Goal: Information Seeking & Learning: Check status

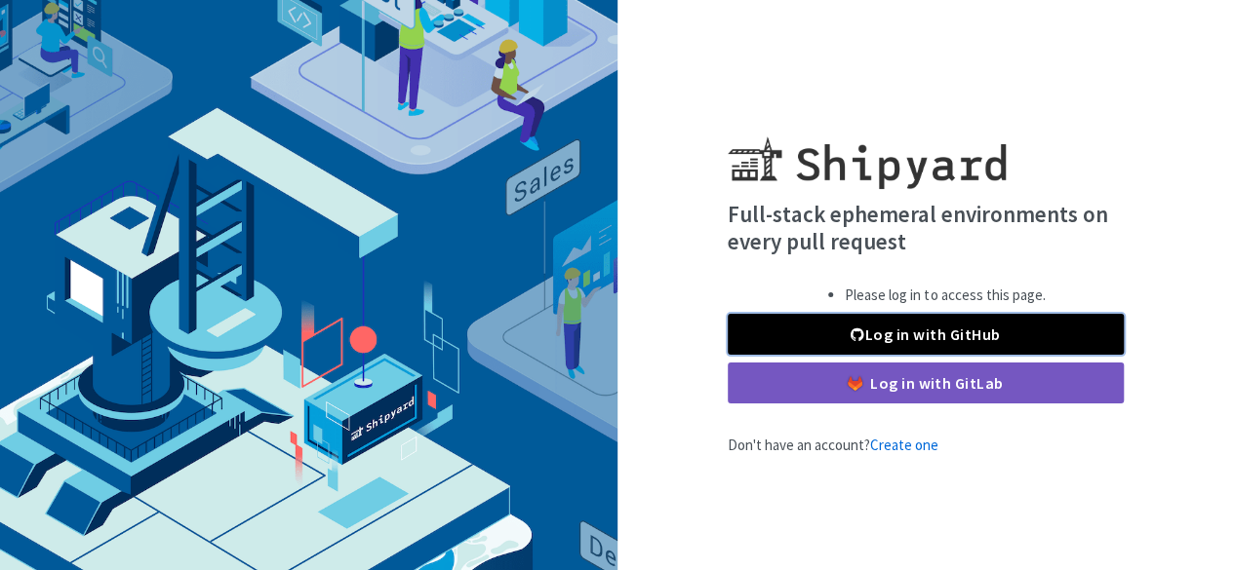
click at [938, 334] on link "Log in with GitHub" at bounding box center [925, 334] width 396 height 41
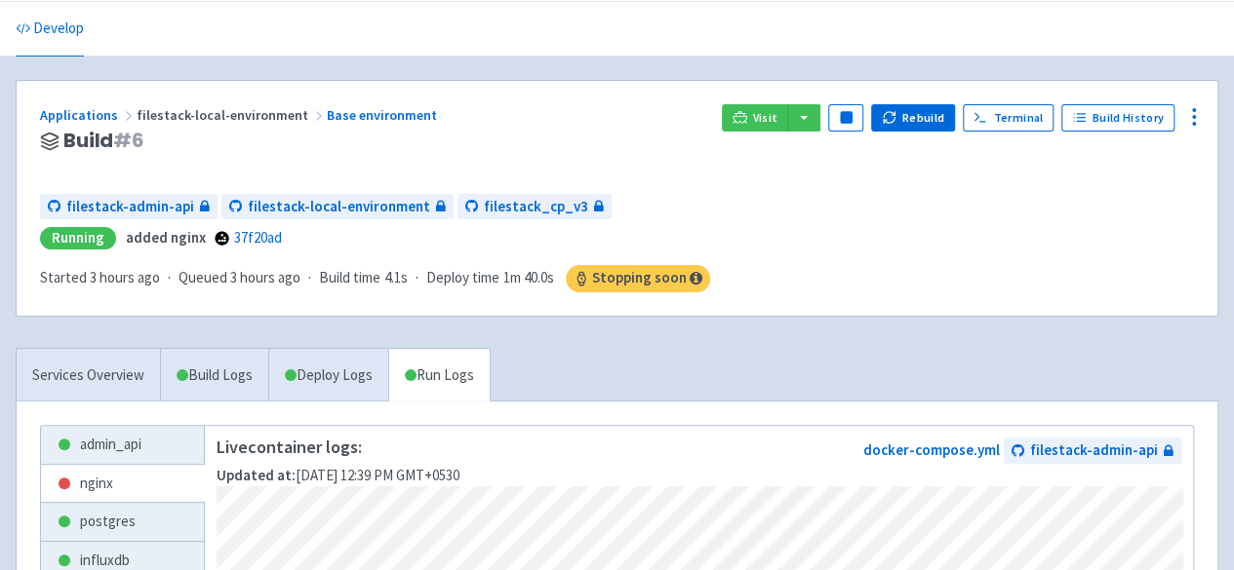
scroll to position [64, 0]
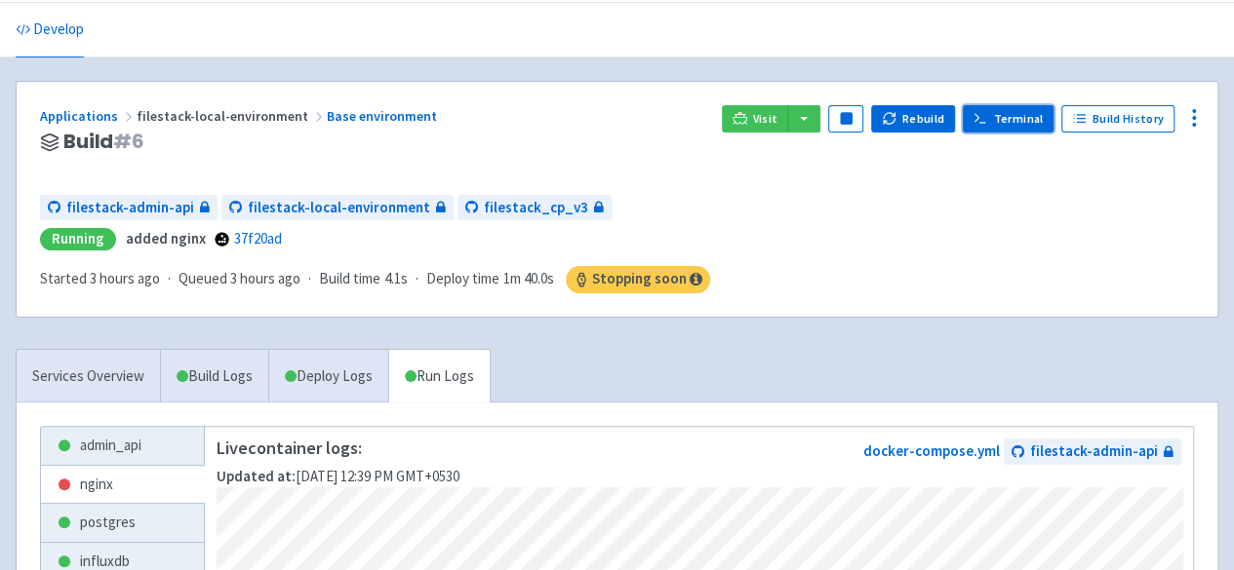
click at [1000, 116] on link "Terminal" at bounding box center [1007, 118] width 91 height 27
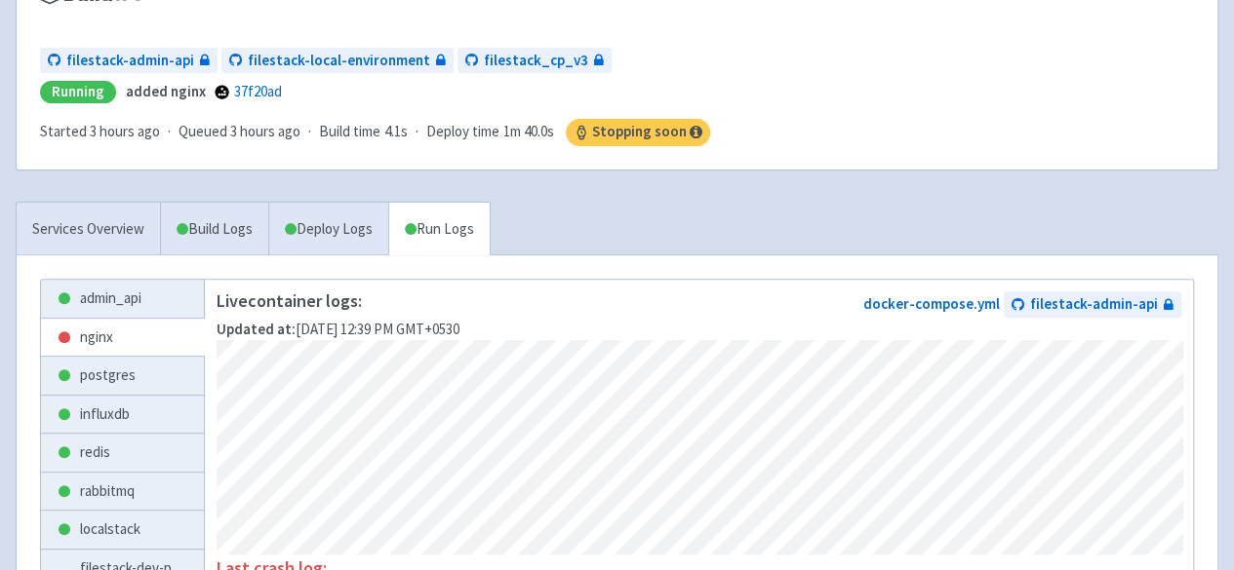
scroll to position [259, 0]
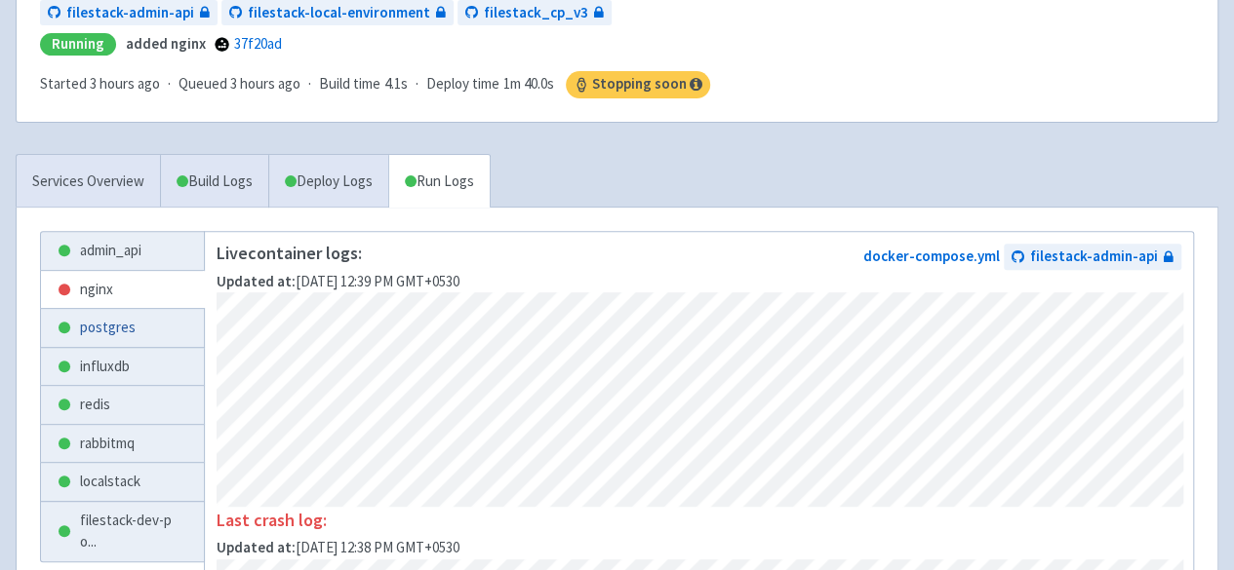
click at [98, 325] on link "postgres" at bounding box center [122, 328] width 163 height 38
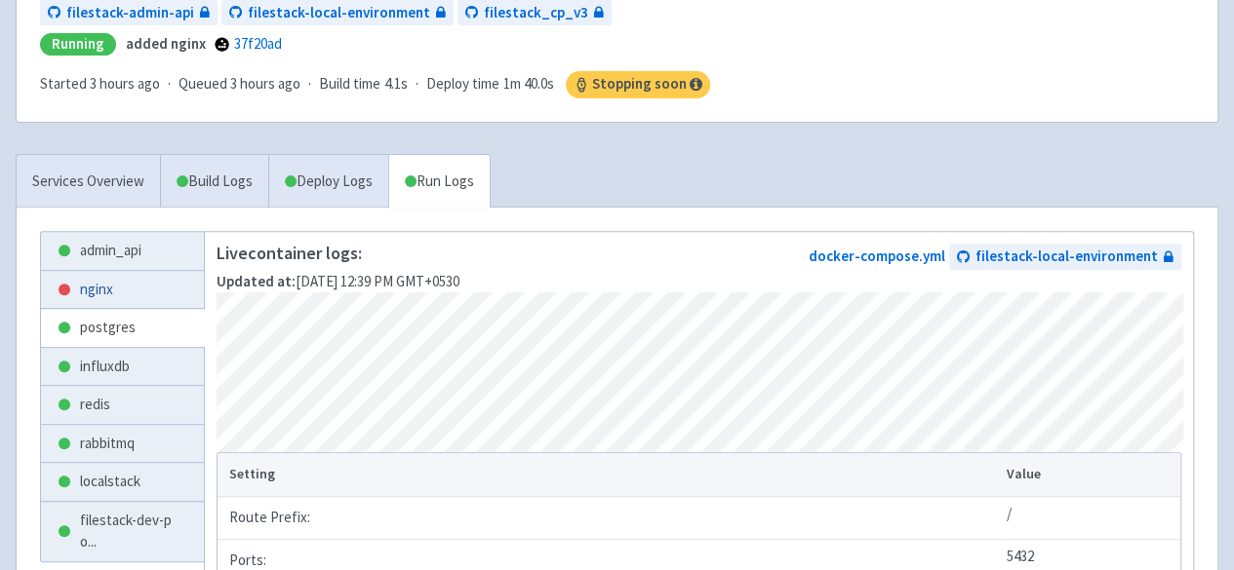
click at [99, 285] on link "nginx" at bounding box center [122, 290] width 163 height 38
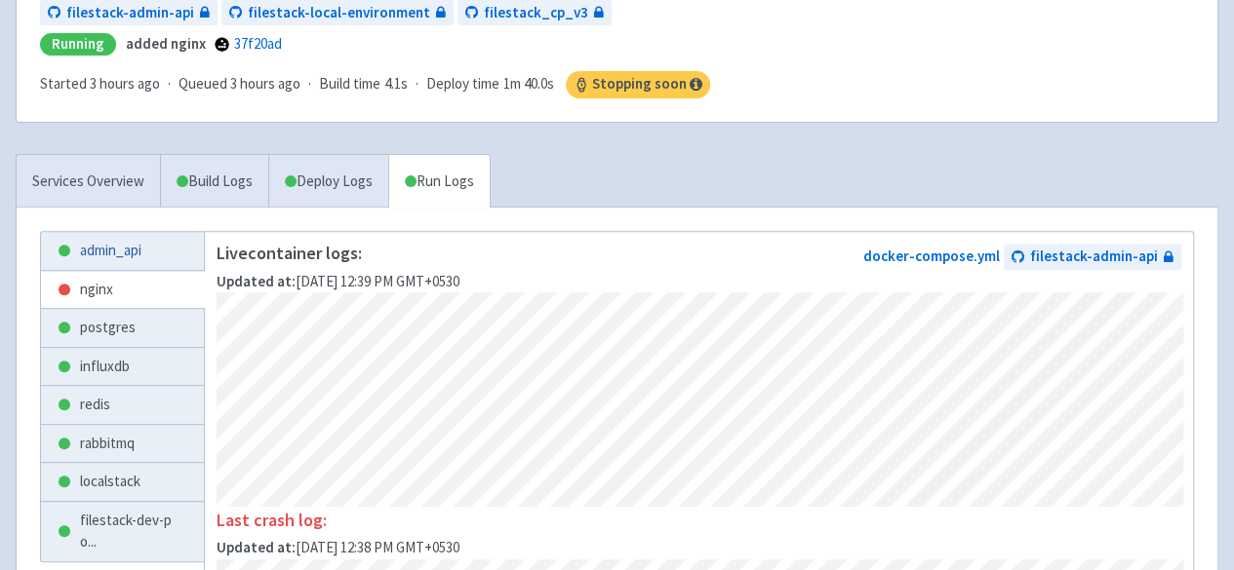
click at [115, 250] on link "admin_api" at bounding box center [122, 251] width 163 height 38
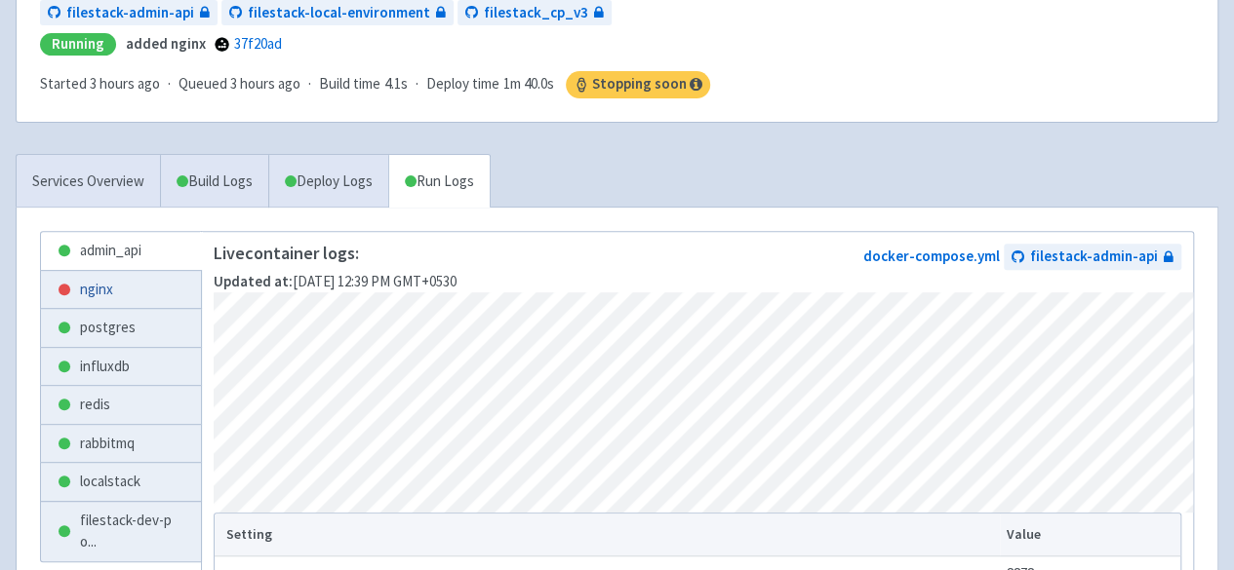
click at [99, 277] on link "nginx" at bounding box center [121, 290] width 160 height 38
